Goal: Task Accomplishment & Management: Manage account settings

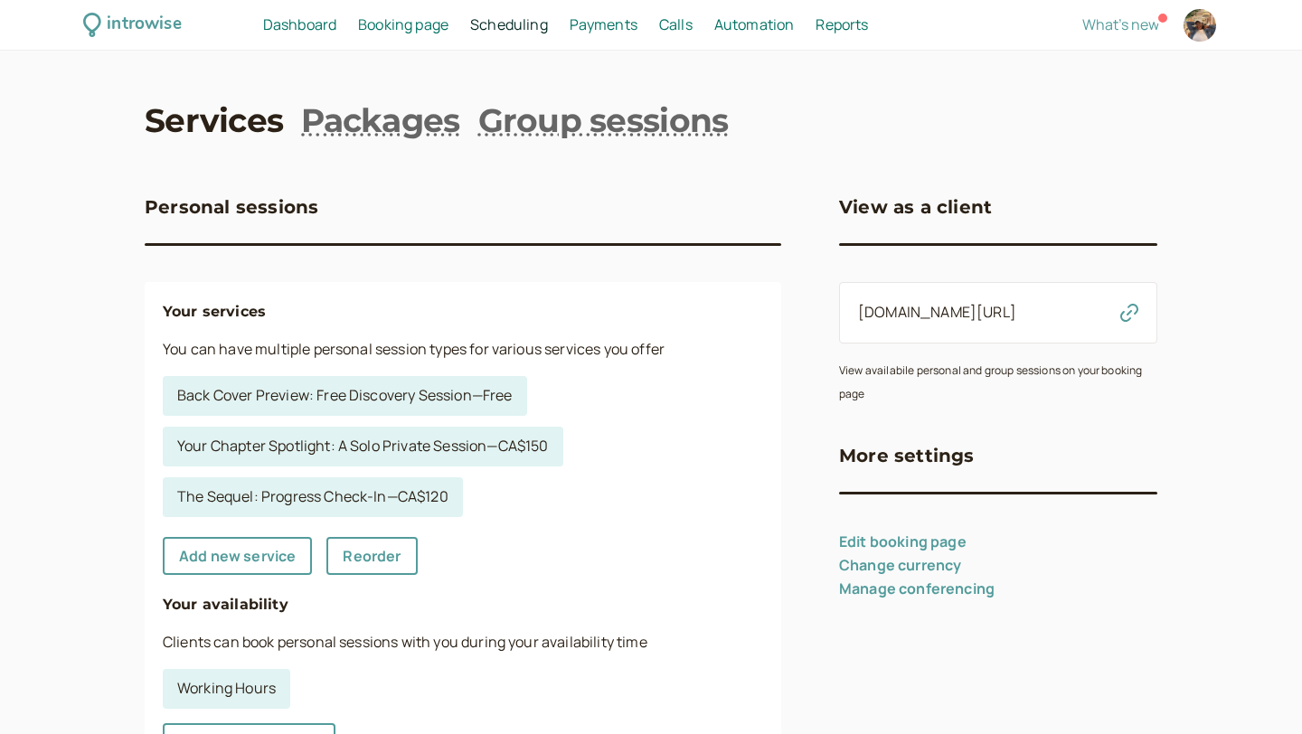
click at [1132, 305] on icon "button" at bounding box center [1130, 313] width 18 height 18
click at [423, 497] on link "The Sequel: Progress Check-In — CA$120" at bounding box center [313, 498] width 300 height 40
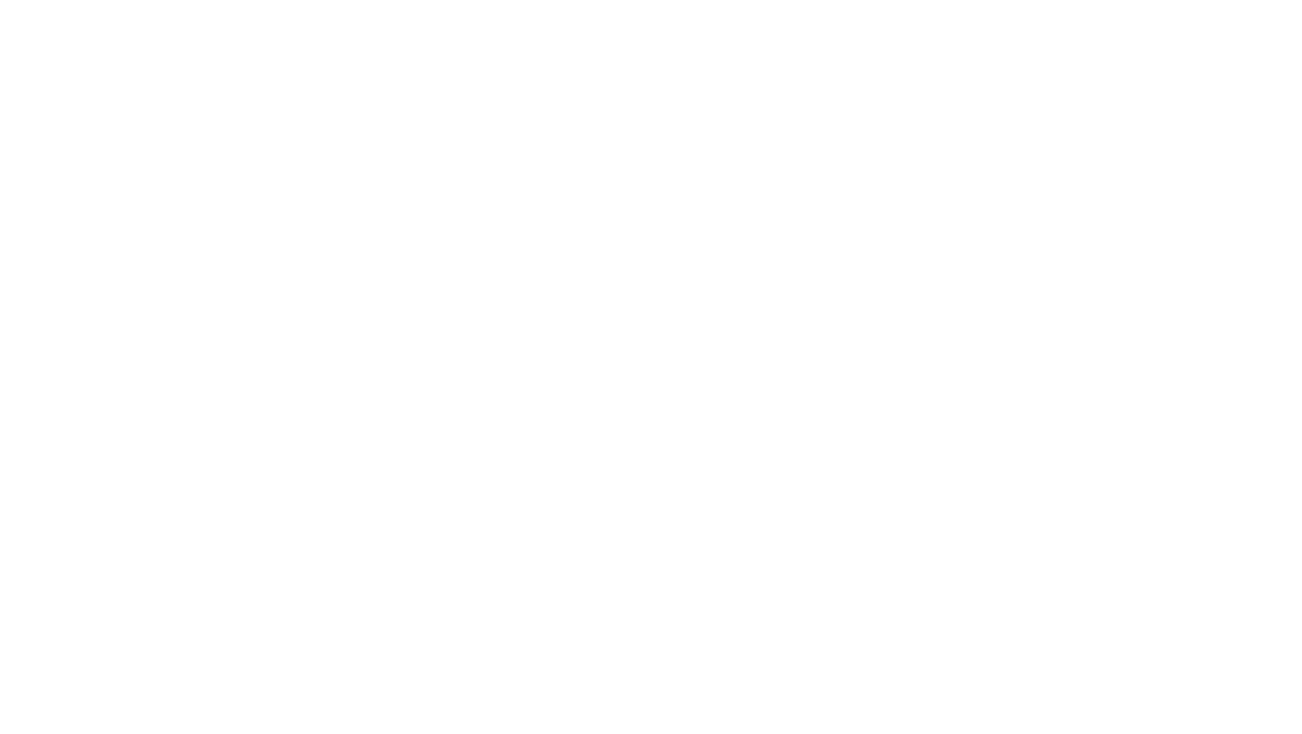
select select "60"
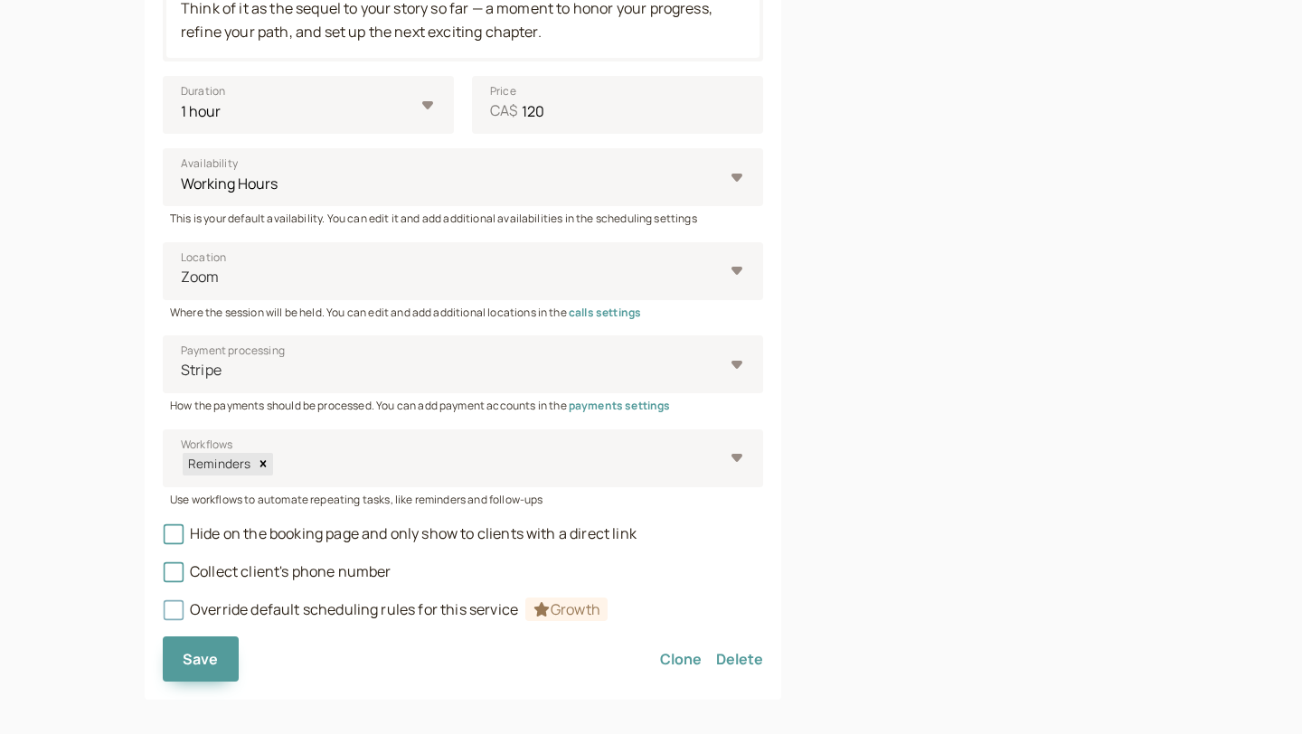
scroll to position [820, 0]
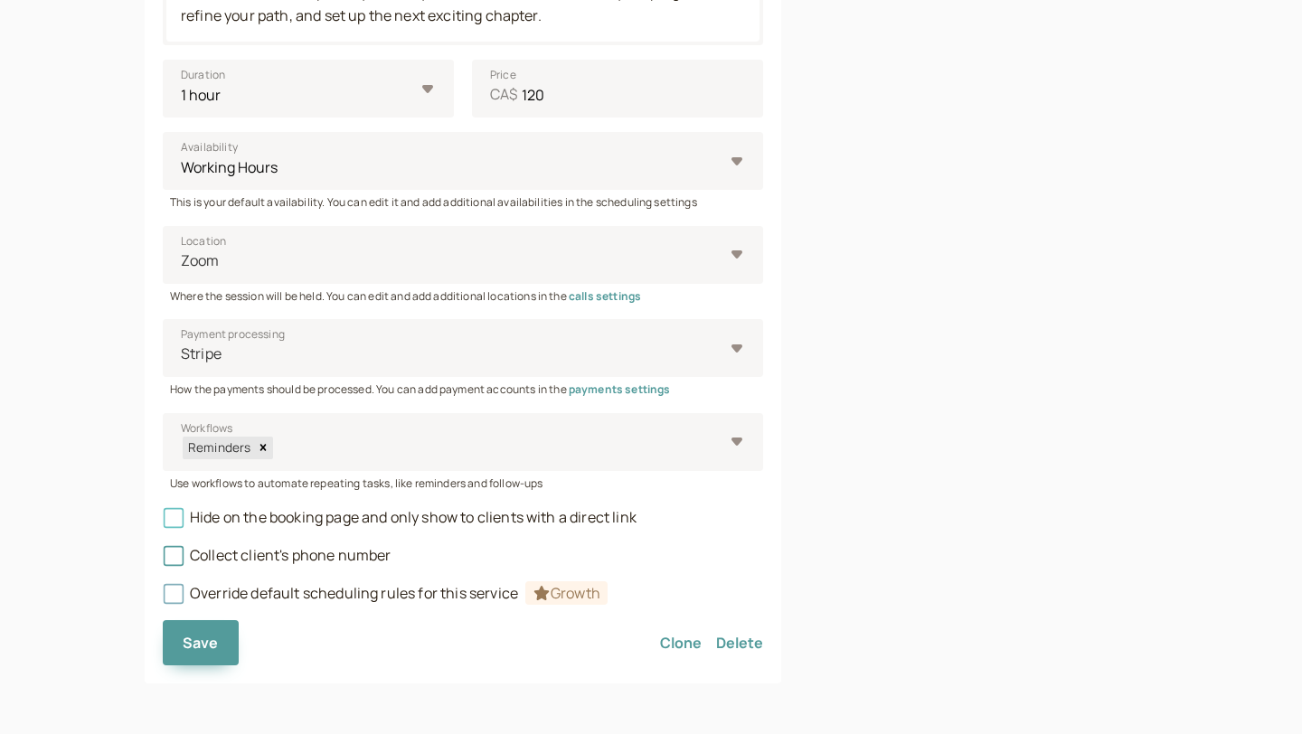
click at [175, 523] on icon at bounding box center [173, 518] width 13 height 13
click at [163, 523] on input "Hide on the booking page and only show to clients with a direct link" at bounding box center [163, 523] width 0 height 0
click at [218, 653] on button "Save" at bounding box center [201, 642] width 76 height 45
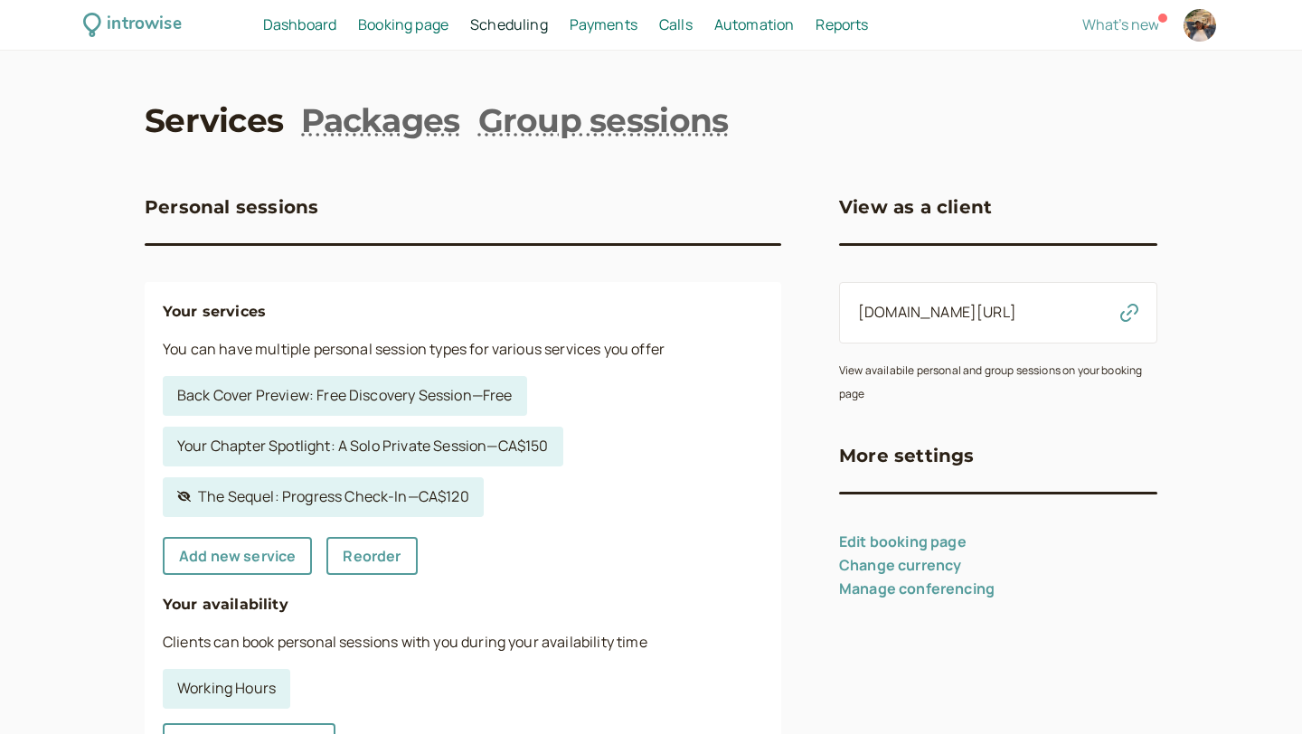
click at [1122, 308] on icon "button" at bounding box center [1130, 313] width 18 height 18
